Goal: Task Accomplishment & Management: Complete application form

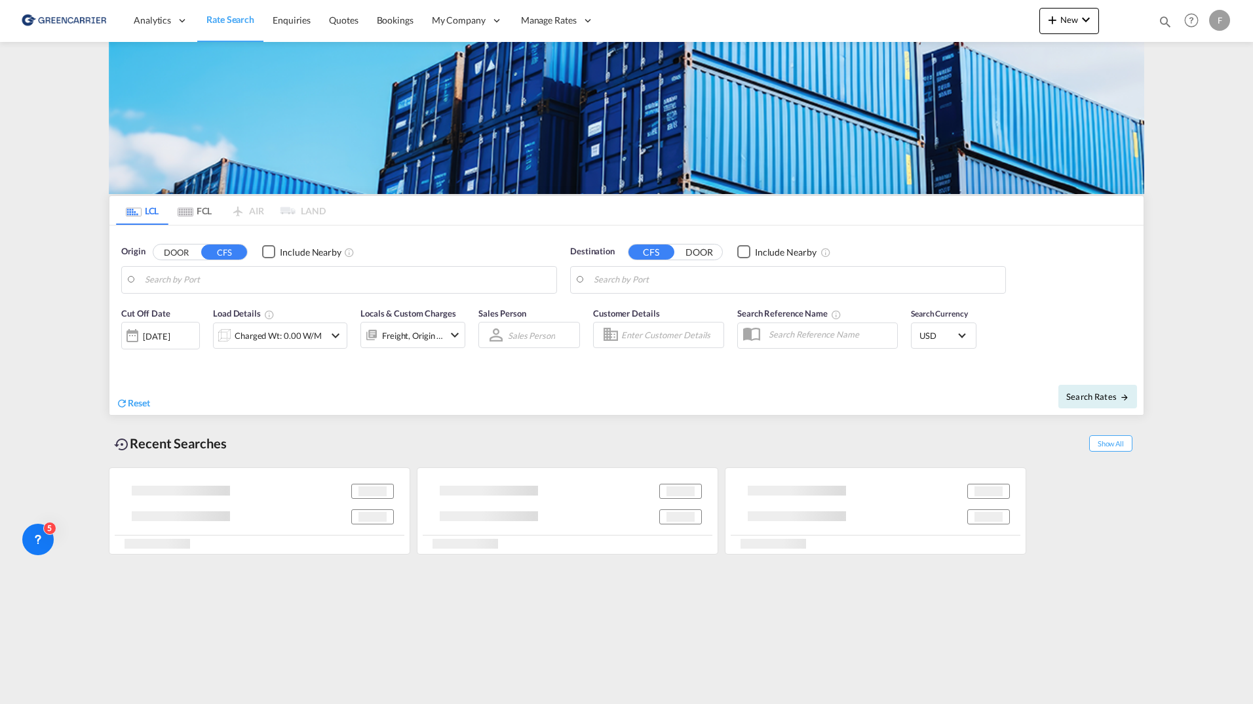
type input "DK-2700, Broenshoej, [GEOGRAPHIC_DATA], [GEOGRAPHIC_DATA]"
type input "[GEOGRAPHIC_DATA], SGSIN"
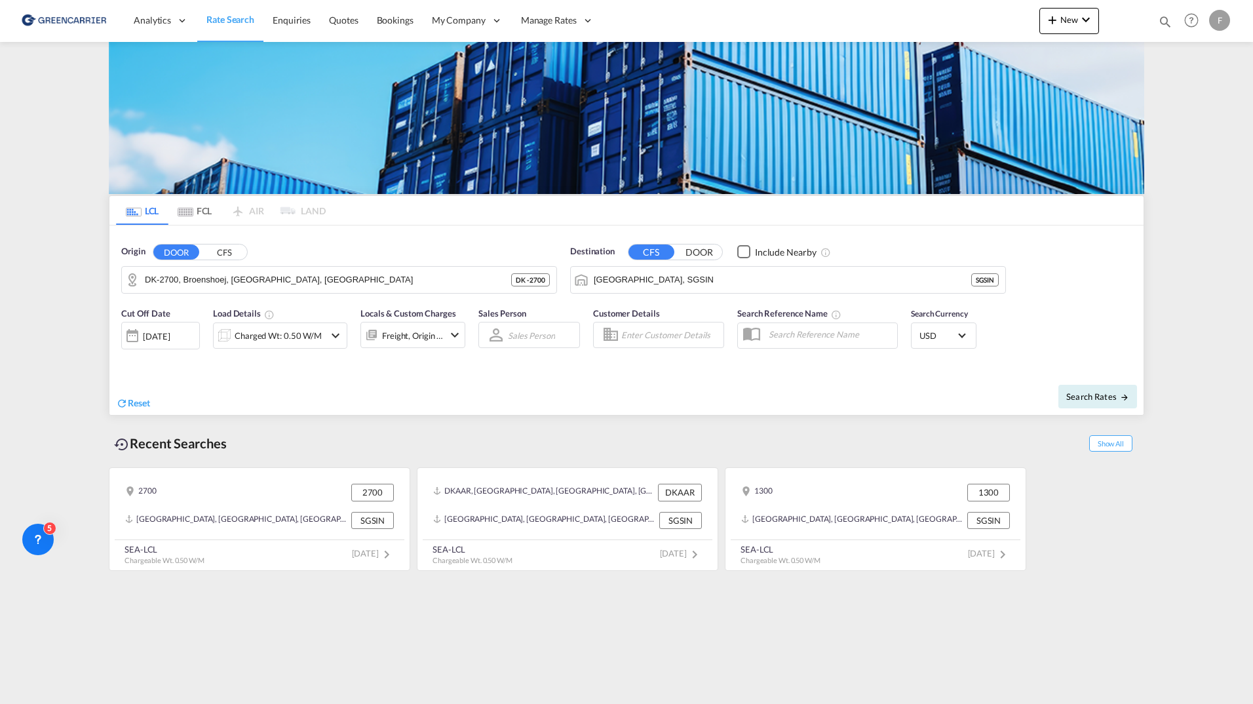
click at [71, 254] on md-content "Analytics Reports Dashboard Rate Search Enquiries Quotes Bookings" at bounding box center [626, 352] width 1253 height 704
click at [1017, 24] on div "Analytics Reports Dashboard Rate Search Enquiries Quotes Bookings" at bounding box center [626, 20] width 1213 height 41
click at [1055, 25] on md-icon "icon-plus 400-fg" at bounding box center [1052, 20] width 16 height 16
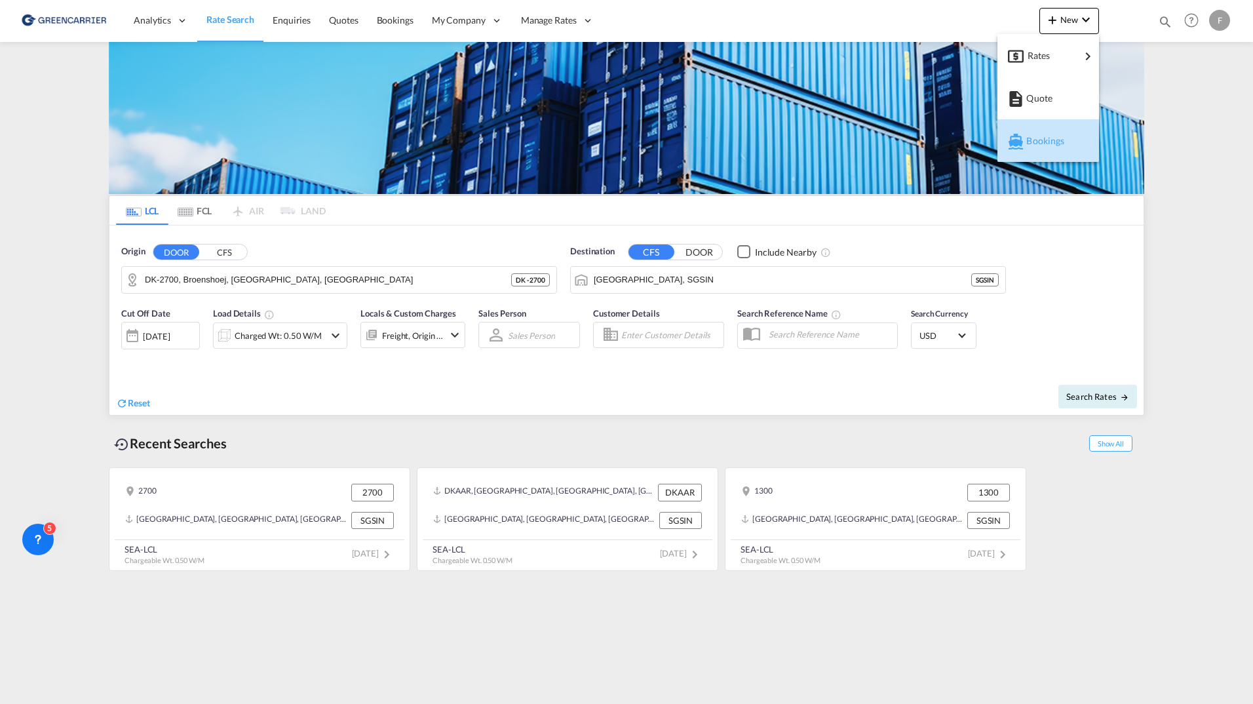
click at [1040, 148] on span "Bookings" at bounding box center [1033, 141] width 14 height 26
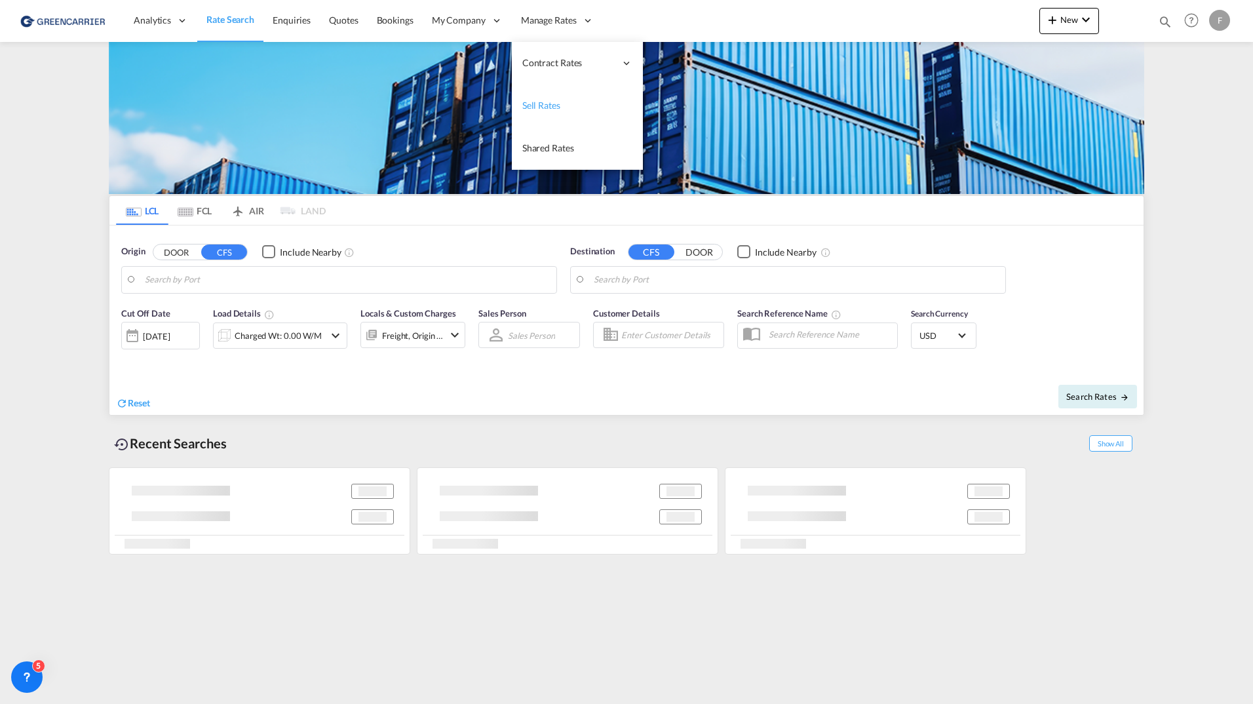
type input "Hamburg, DEHAM"
type input "Callao, PECLL"
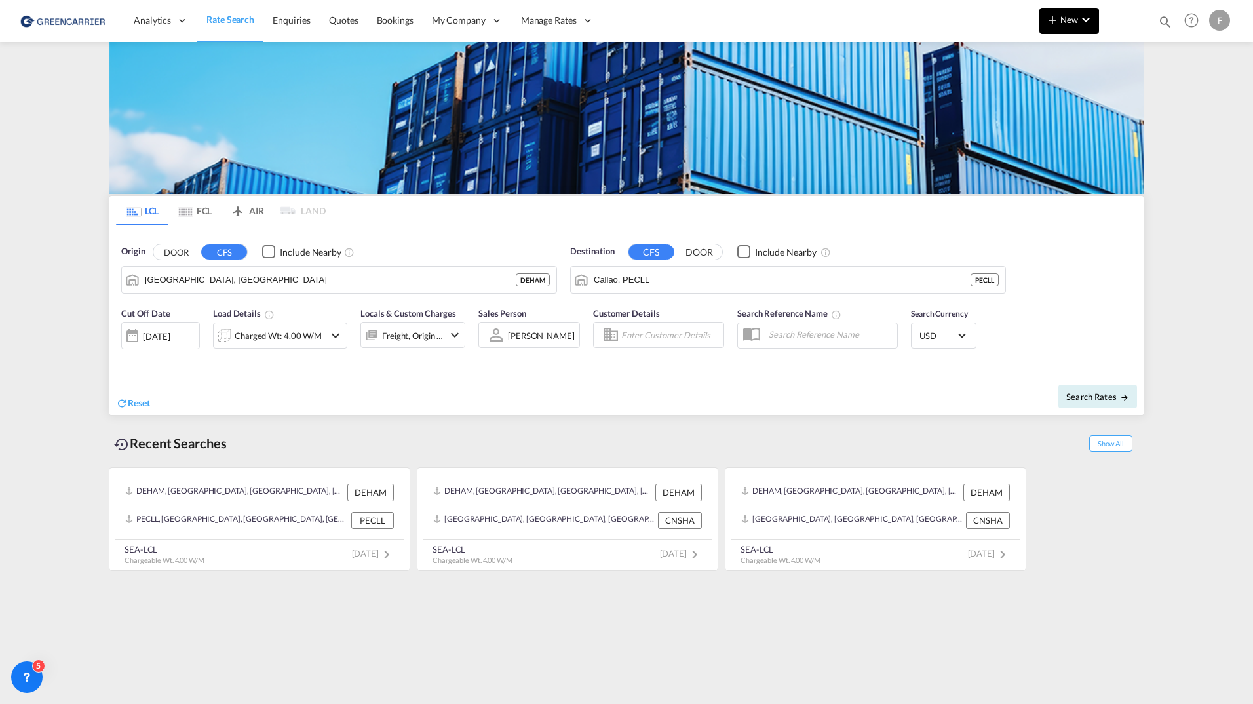
click at [1053, 28] on button "New" at bounding box center [1069, 21] width 60 height 26
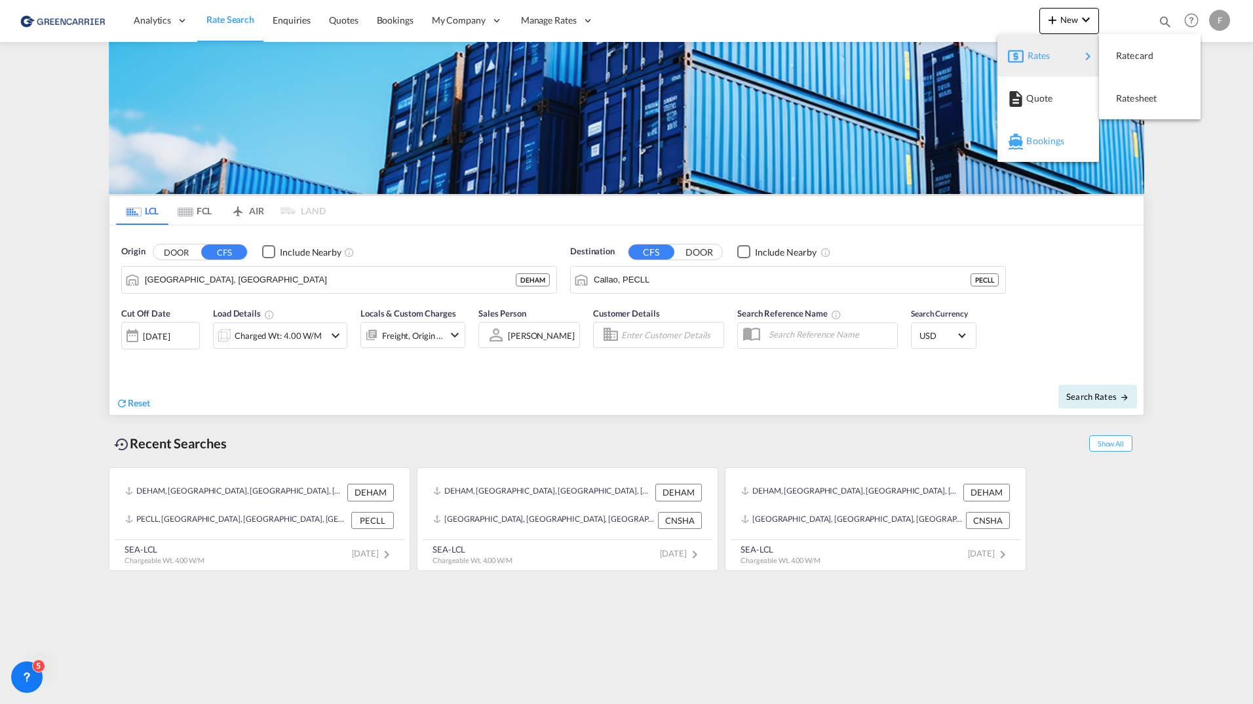
click at [1038, 137] on span "Bookings" at bounding box center [1033, 141] width 14 height 26
